Goal: Information Seeking & Learning: Find specific fact

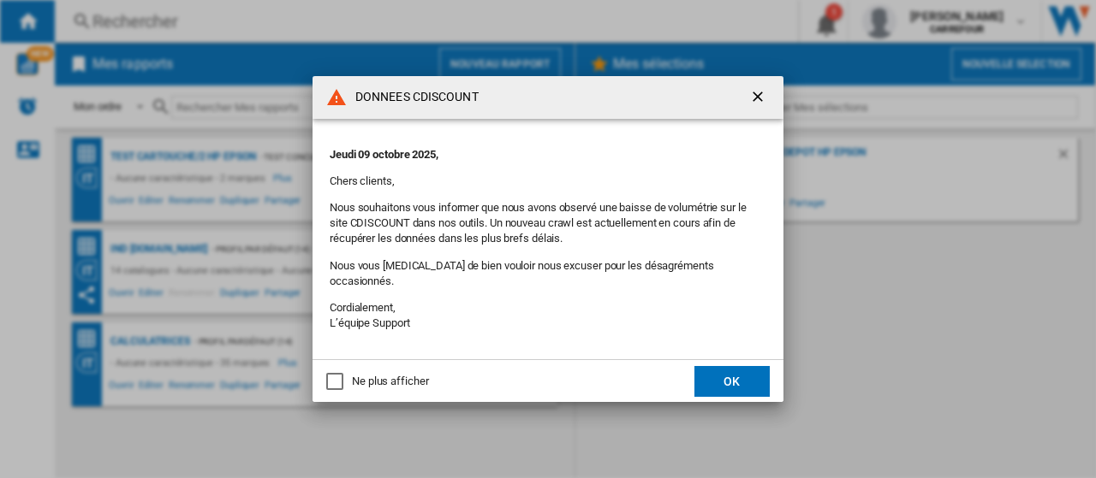
click at [713, 368] on button "OK" at bounding box center [731, 381] width 75 height 31
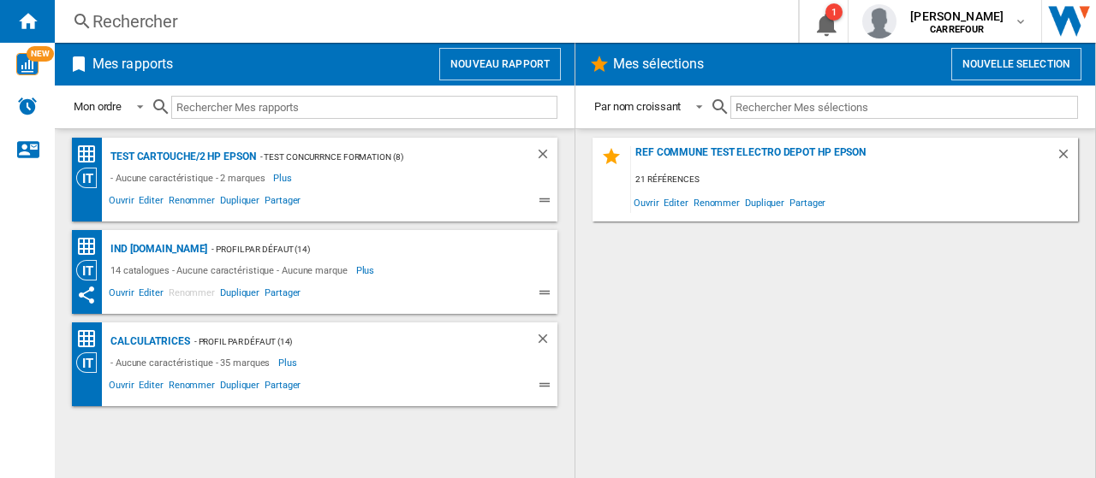
click at [144, 23] on div "Rechercher" at bounding box center [422, 21] width 661 height 24
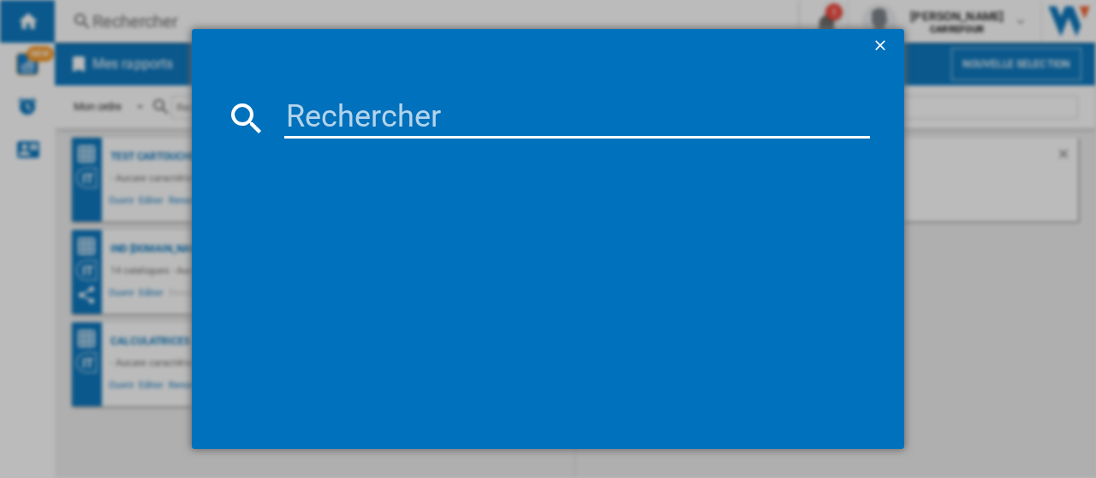
click at [418, 125] on input at bounding box center [576, 118] width 585 height 41
paste input "195161227042"
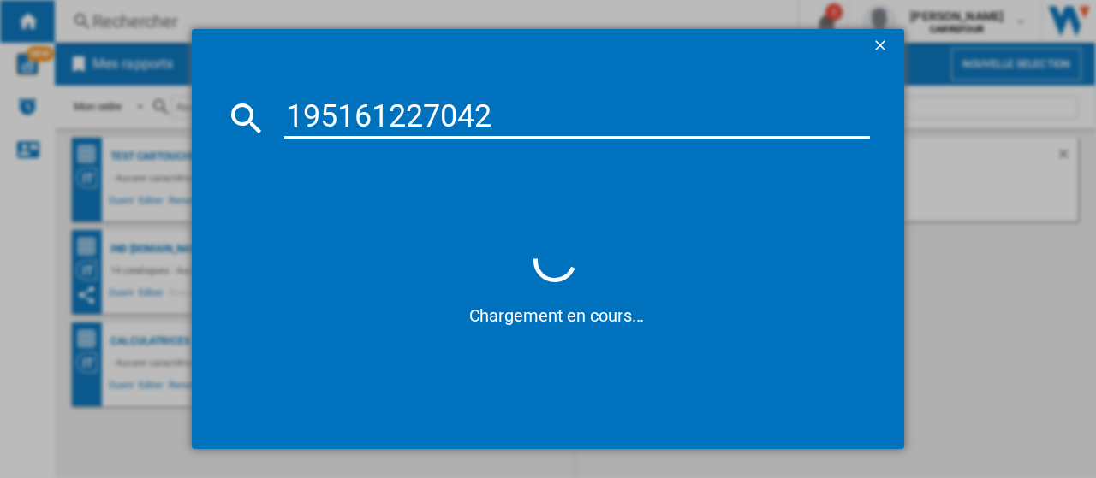
click at [279, 117] on div "195161227042" at bounding box center [548, 118] width 644 height 41
drag, startPoint x: 287, startPoint y: 116, endPoint x: 349, endPoint y: 135, distance: 65.3
click at [288, 116] on input "195161227042" at bounding box center [576, 118] width 585 height 41
type input "0195161227042"
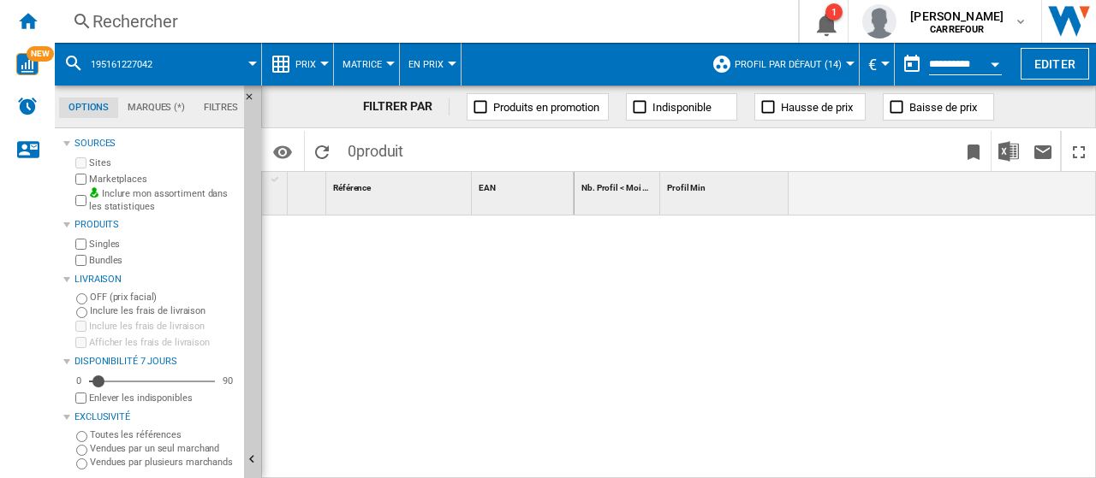
click at [181, 28] on div "Rechercher" at bounding box center [422, 21] width 661 height 24
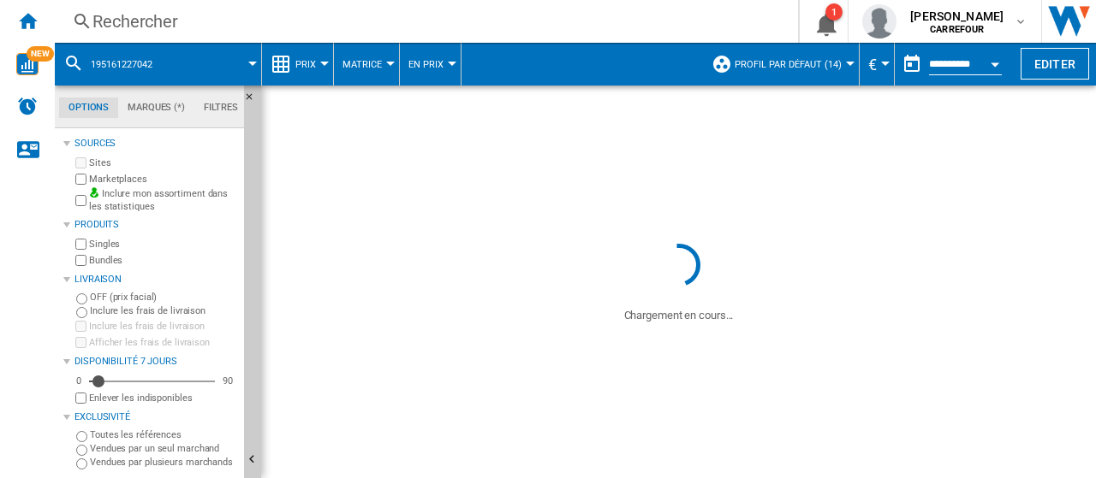
click at [377, 104] on div "FILTRER PAR" at bounding box center [406, 106] width 87 height 17
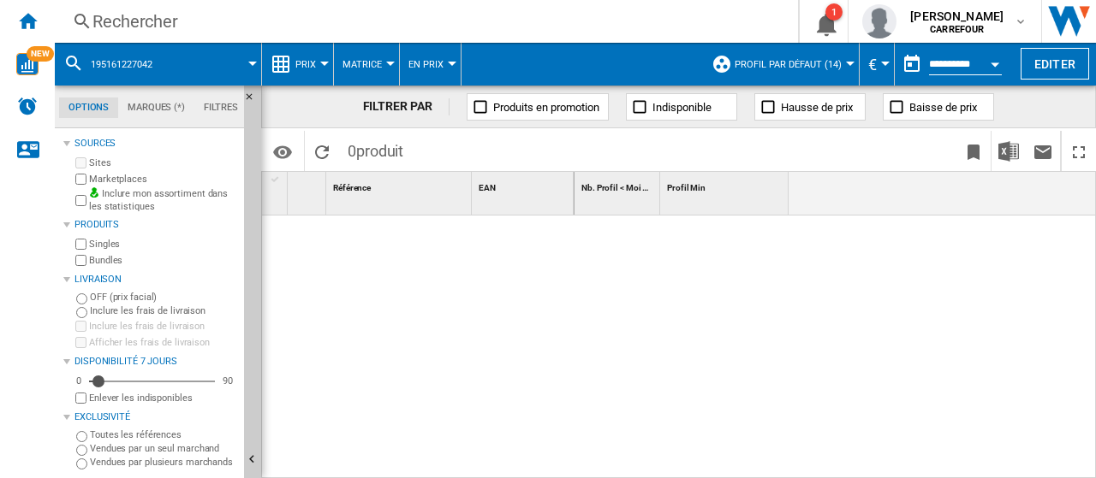
click at [194, 11] on div "Rechercher" at bounding box center [422, 21] width 661 height 24
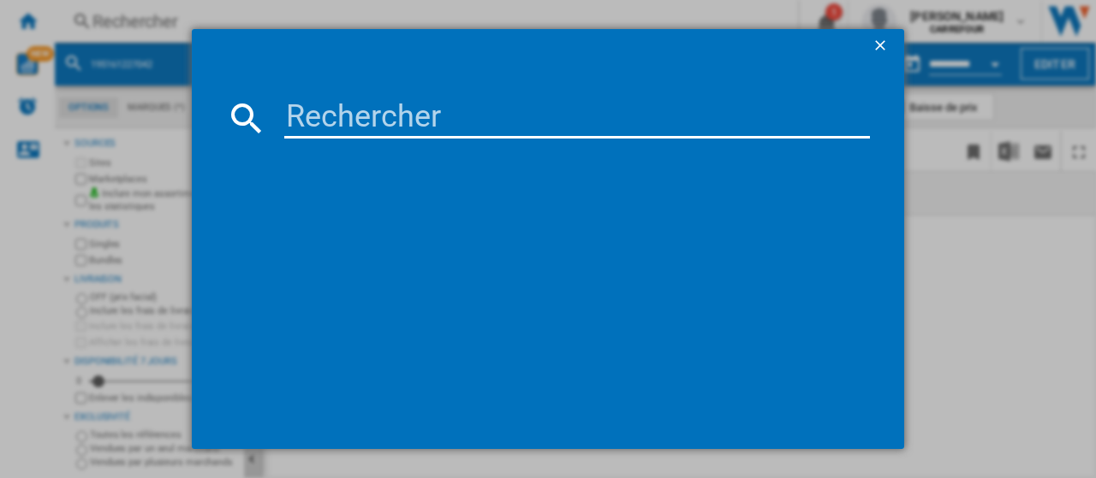
click at [322, 117] on input at bounding box center [576, 118] width 585 height 41
paste input "195161227042"
type input "0195161227042"
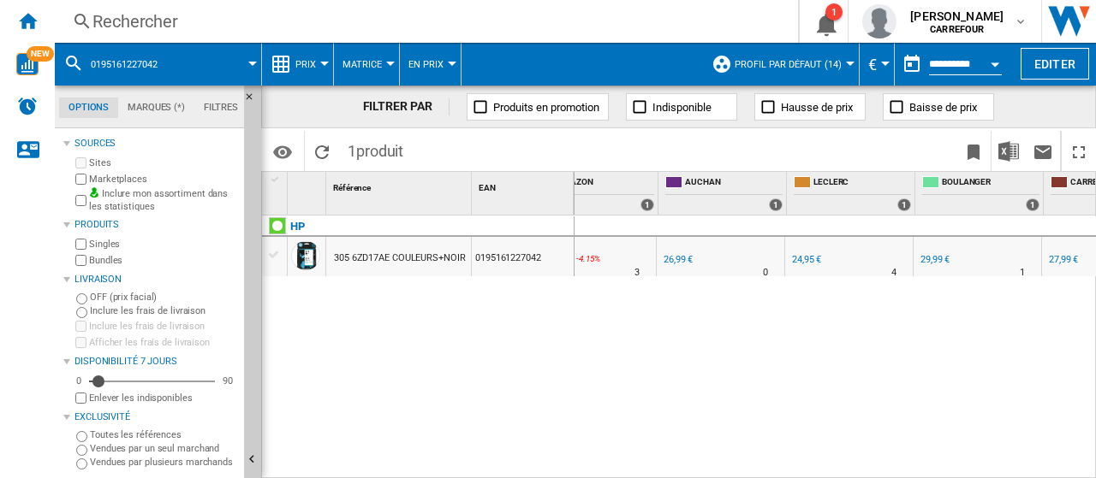
scroll to position [0, 517]
click at [811, 261] on div "24,95 €" at bounding box center [806, 259] width 29 height 11
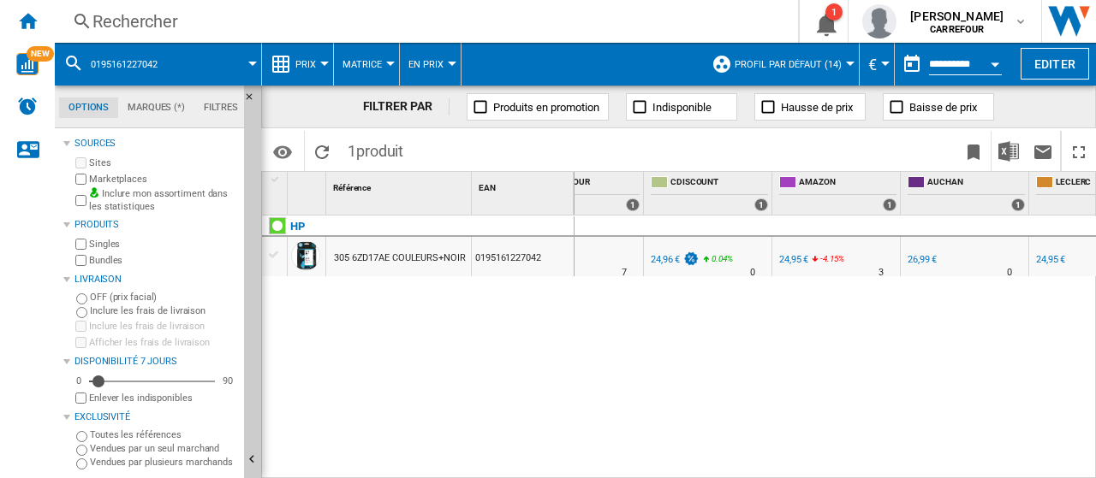
click at [796, 259] on div "24,95 €" at bounding box center [793, 259] width 29 height 11
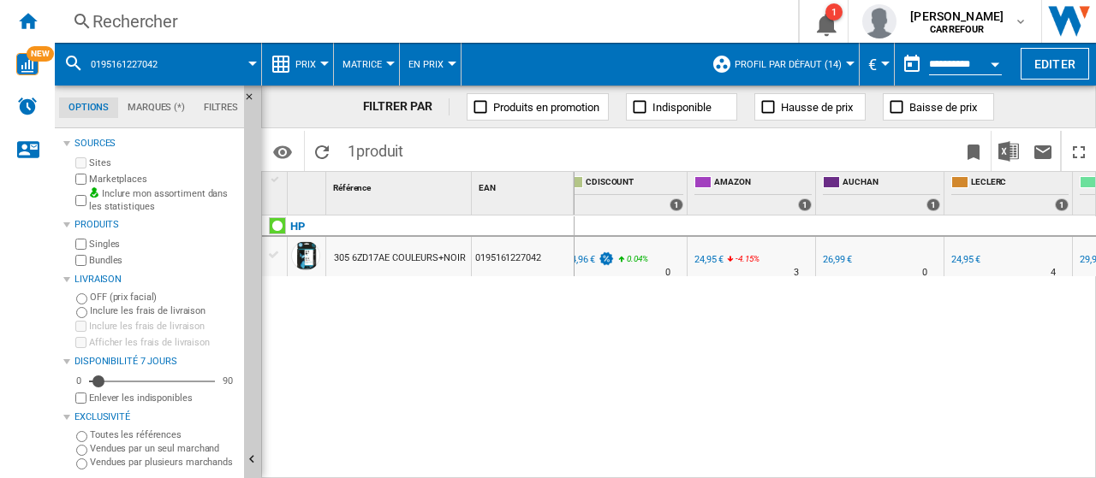
scroll to position [0, 373]
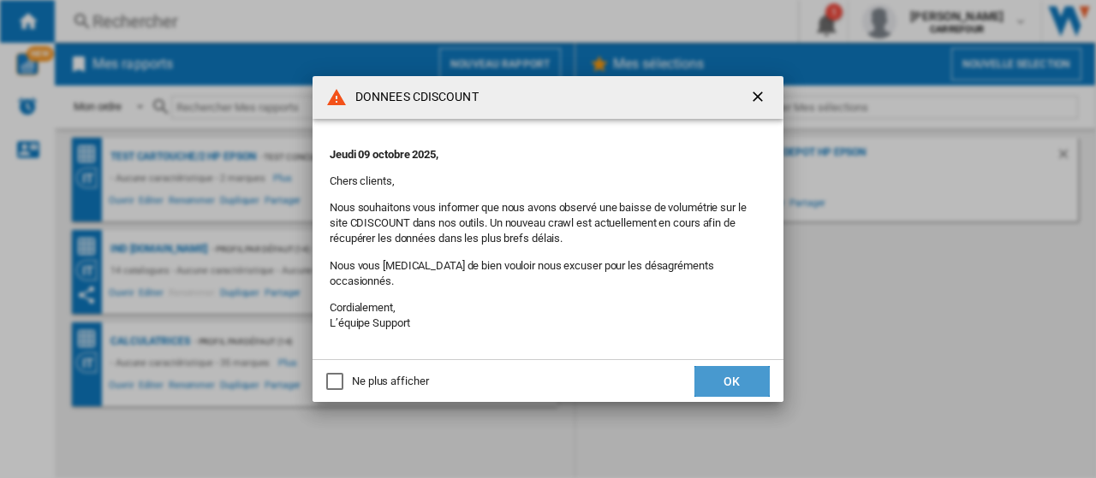
click at [727, 372] on button "OK" at bounding box center [731, 381] width 75 height 31
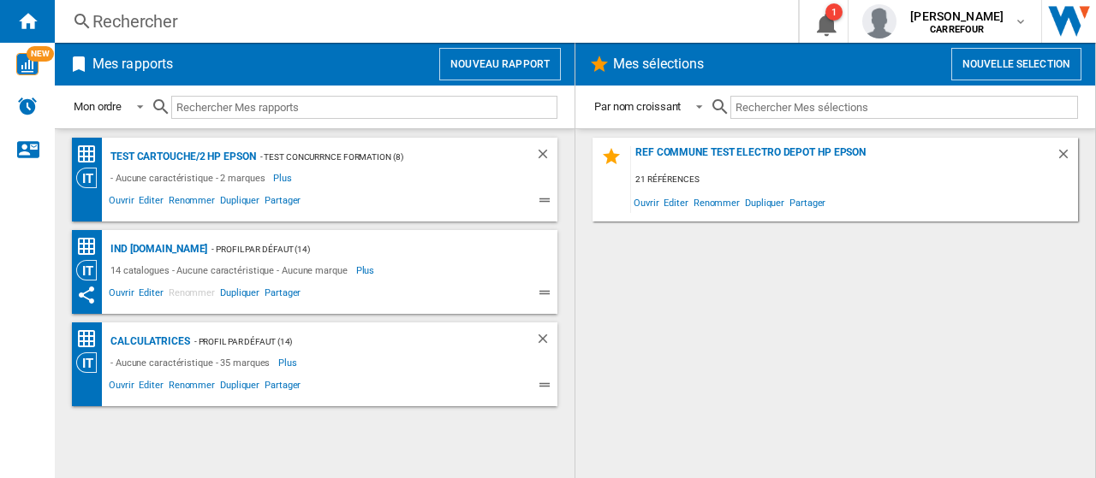
click at [270, 22] on div "Rechercher" at bounding box center [422, 21] width 661 height 24
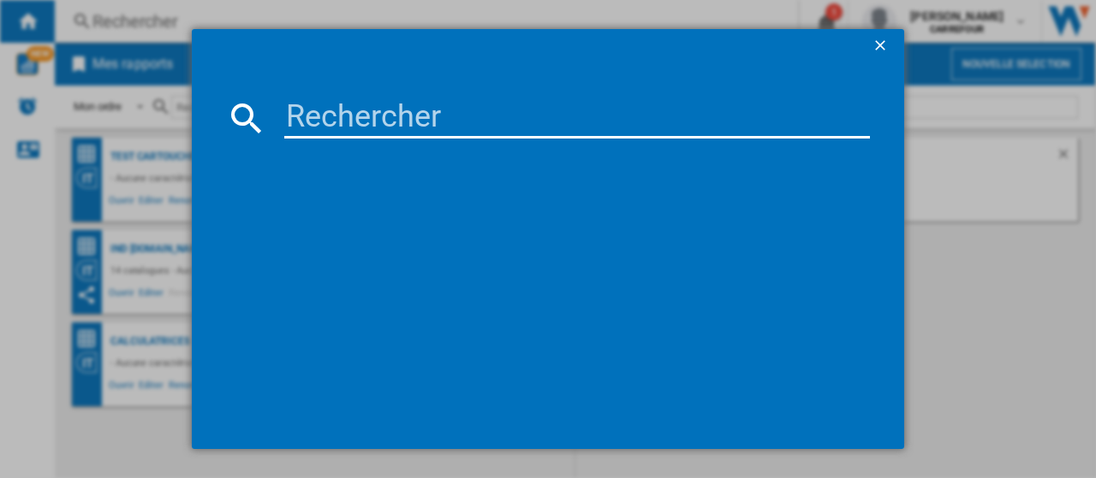
click at [436, 109] on input at bounding box center [576, 118] width 585 height 41
paste input "193905429295"
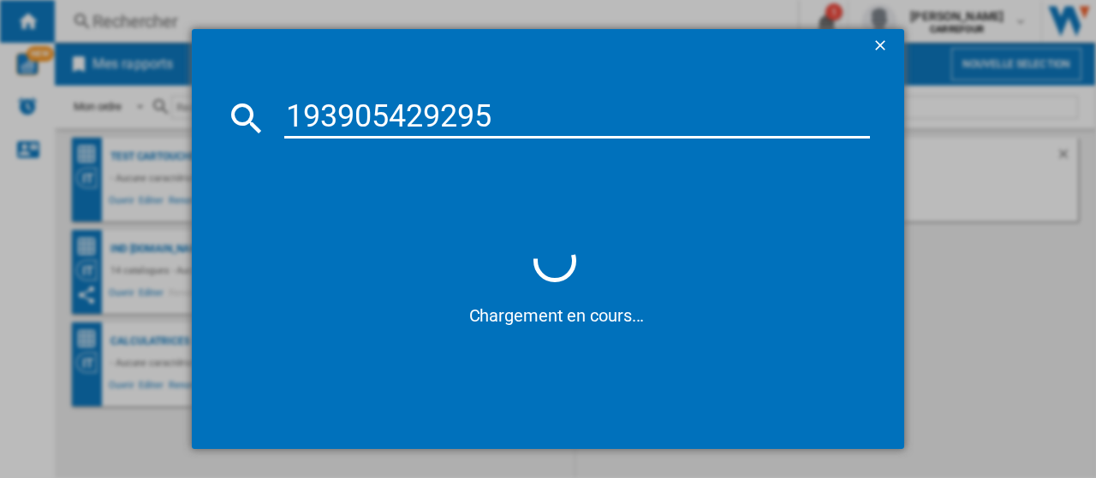
click at [285, 116] on input "193905429295" at bounding box center [576, 118] width 585 height 41
type input "0193905429295"
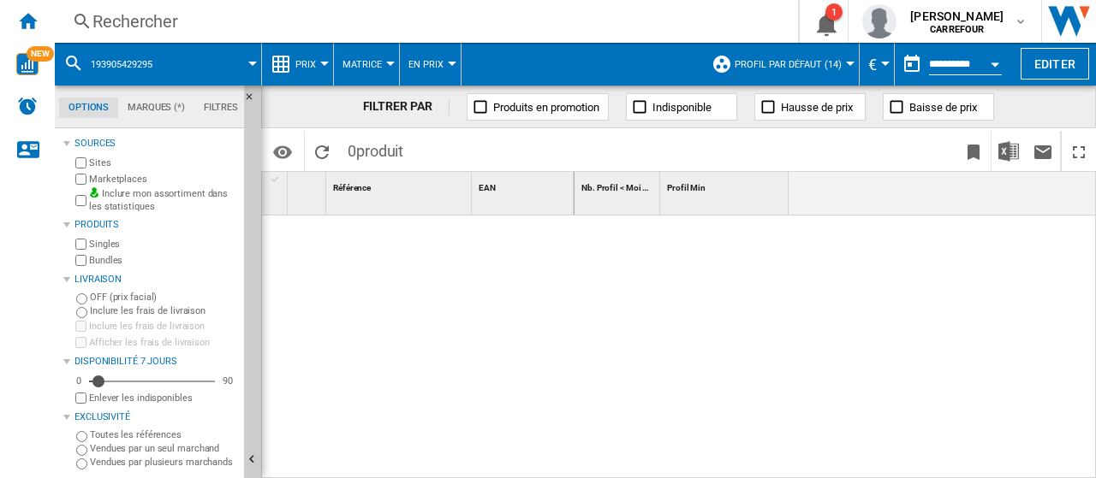
click at [123, 20] on div "Rechercher" at bounding box center [422, 21] width 661 height 24
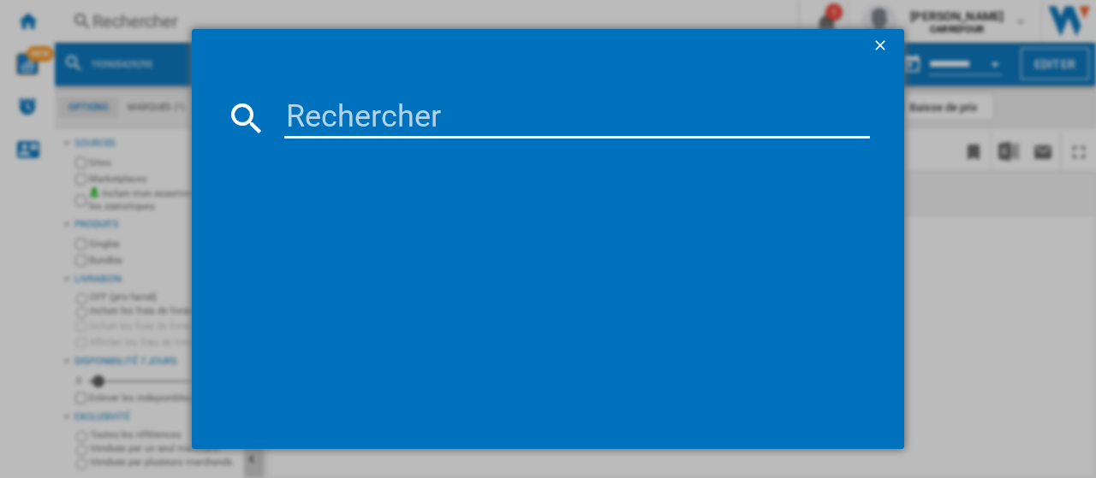
click at [330, 127] on input at bounding box center [576, 118] width 585 height 41
paste input "193905429295"
type input "0193905429295"
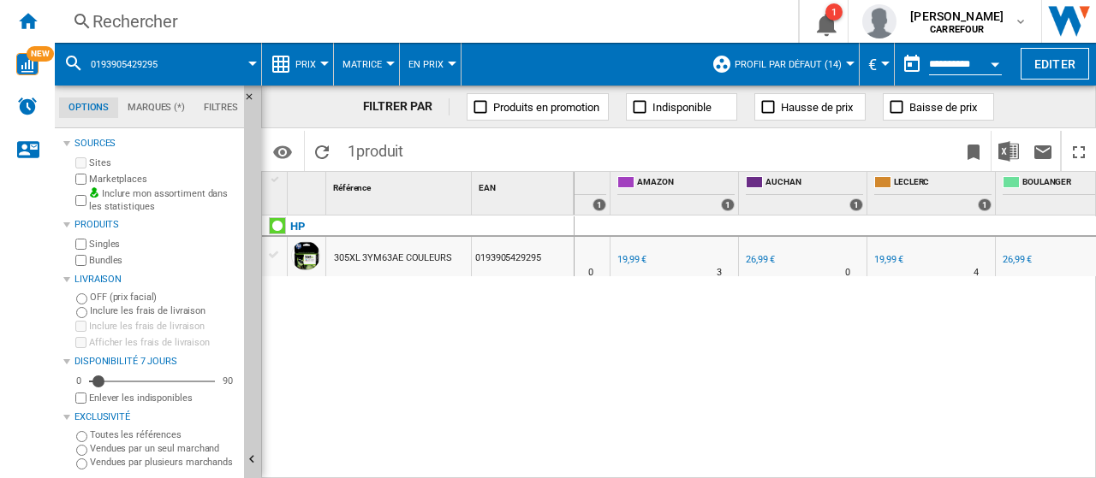
scroll to position [0, 310]
click at [885, 270] on div "-1.0 % 19,99 € % N/A" at bounding box center [892, 272] width 49 height 41
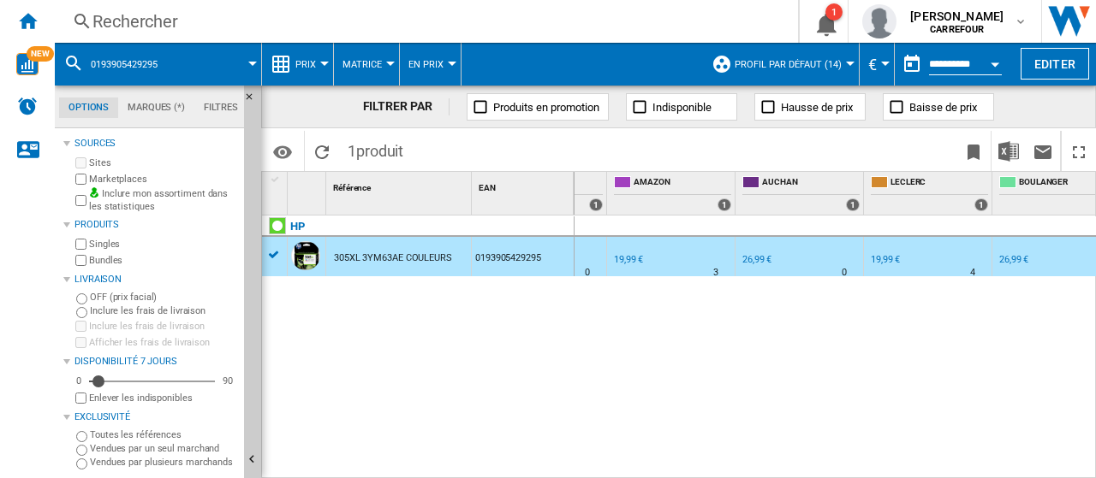
click at [885, 266] on div "19,99 €" at bounding box center [884, 260] width 32 height 17
click at [634, 256] on div "19,99 €" at bounding box center [628, 259] width 29 height 11
click at [889, 256] on div "19,99 €" at bounding box center [884, 259] width 29 height 11
click at [847, 23] on button "1" at bounding box center [823, 21] width 48 height 43
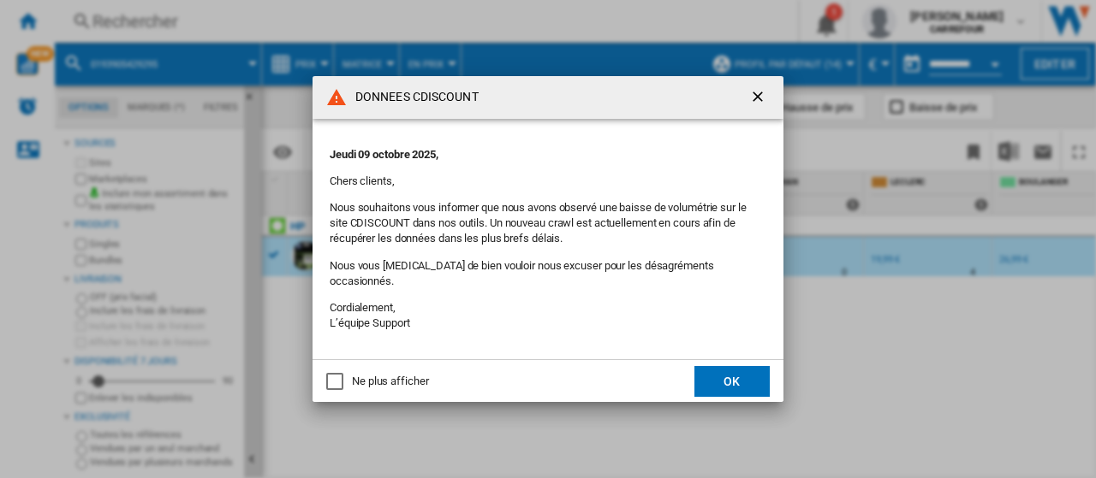
click at [762, 109] on ng-md-icon "getI18NText('BUTTONS.CLOSE_DIALOG')" at bounding box center [759, 98] width 21 height 21
